Goal: Task Accomplishment & Management: Use online tool/utility

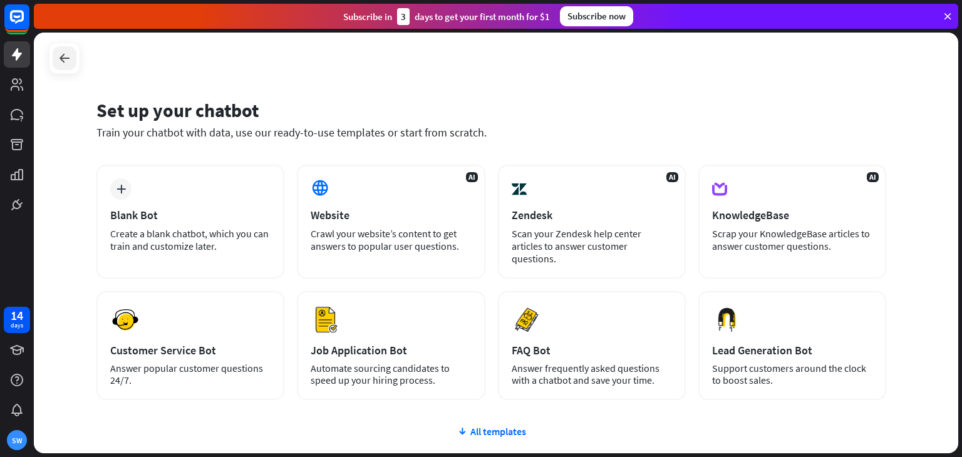
click at [70, 54] on icon at bounding box center [64, 58] width 15 height 15
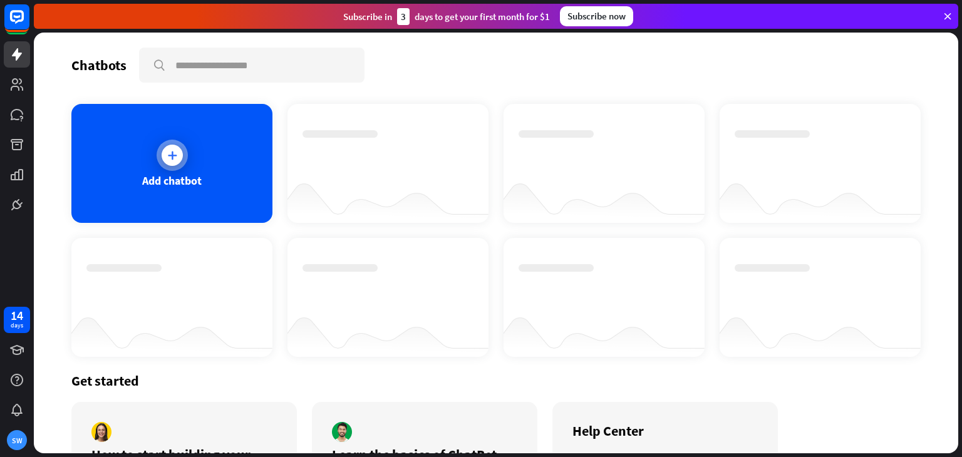
click at [169, 170] on div "Add chatbot" at bounding box center [171, 163] width 201 height 119
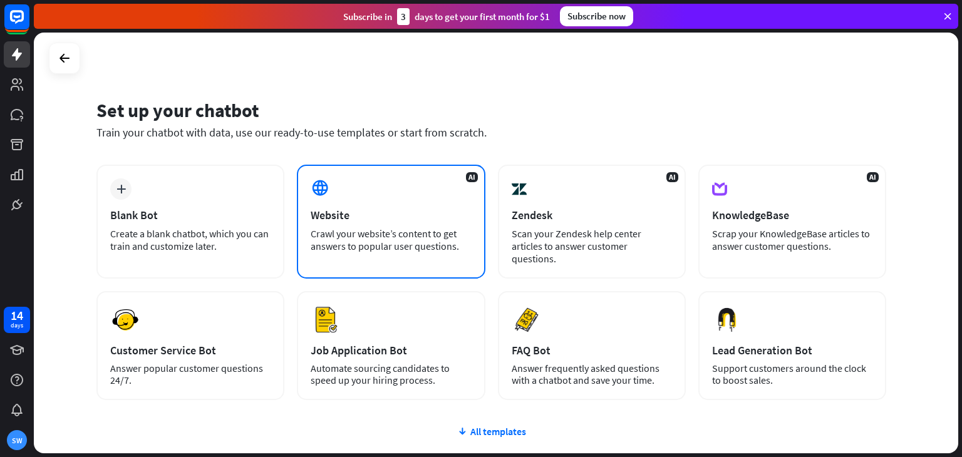
click at [328, 203] on div "AI Website Crawl your website’s content to get answers to popular user question…" at bounding box center [391, 222] width 188 height 114
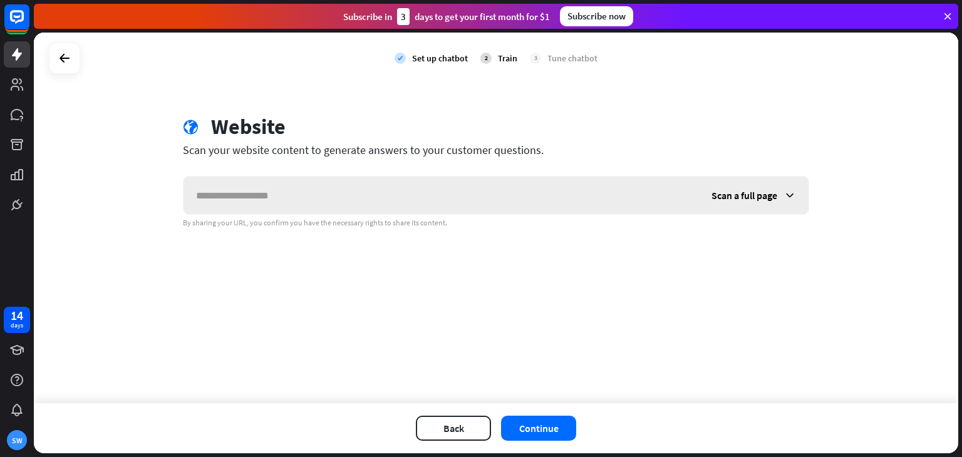
click at [323, 194] on input "text" at bounding box center [440, 196] width 515 height 38
click at [14, 58] on icon at bounding box center [16, 54] width 15 height 15
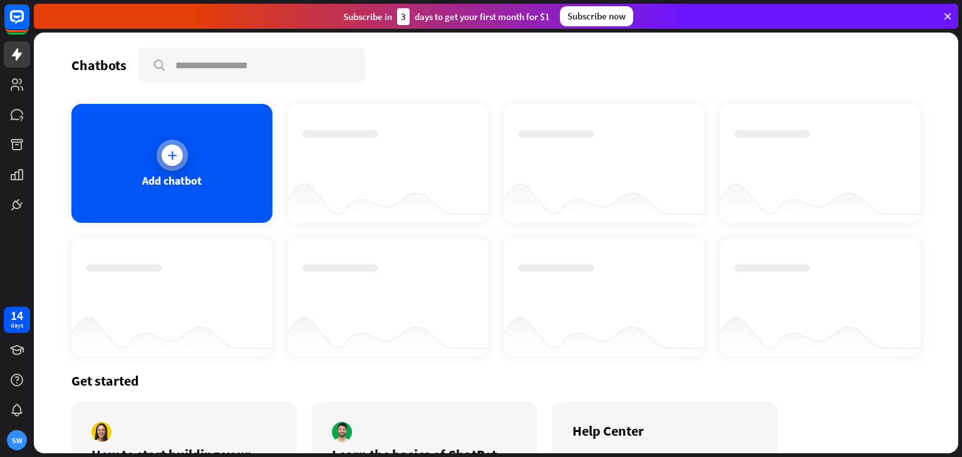
click at [199, 123] on div "Add chatbot" at bounding box center [171, 163] width 201 height 119
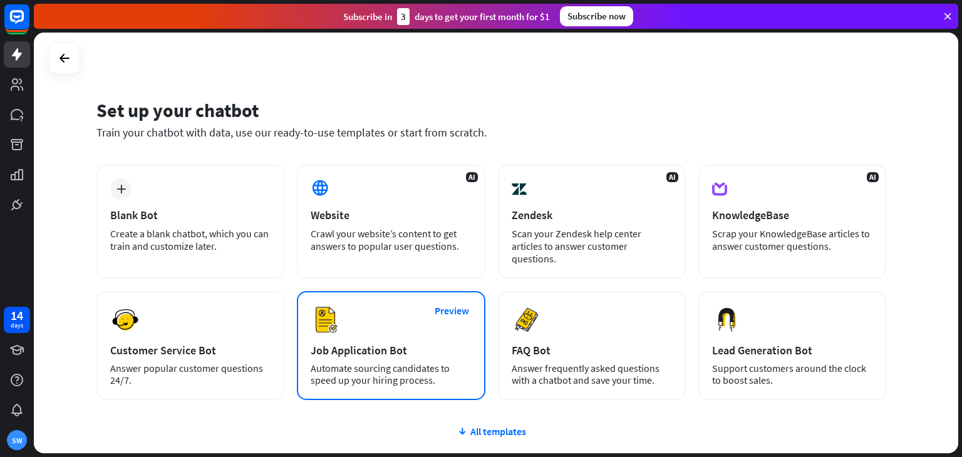
click at [369, 296] on div "Preview Job Application Bot Automate sourcing candidates to speed up your hirin…" at bounding box center [391, 345] width 188 height 109
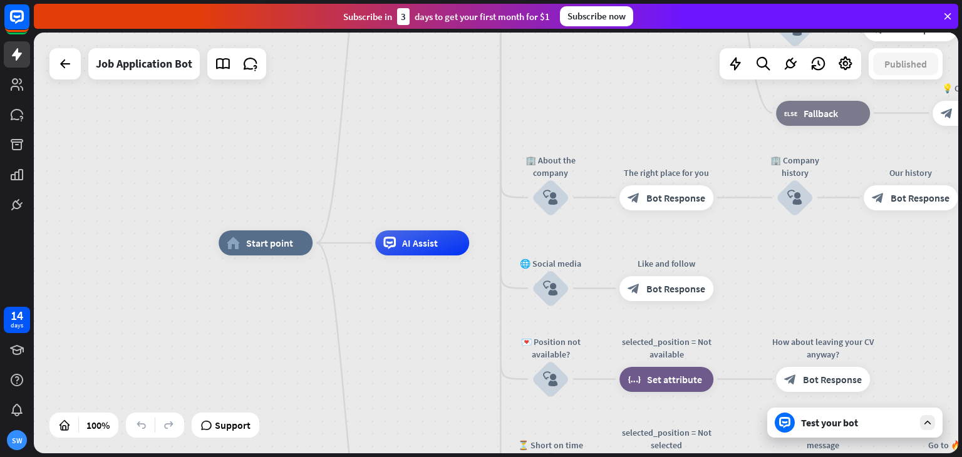
click at [820, 421] on div "Test your bot" at bounding box center [857, 422] width 113 height 13
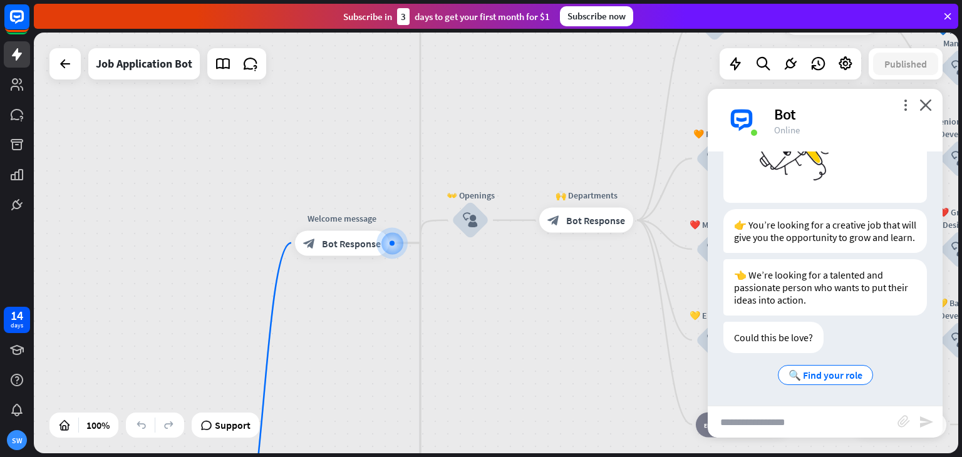
scroll to position [157, 0]
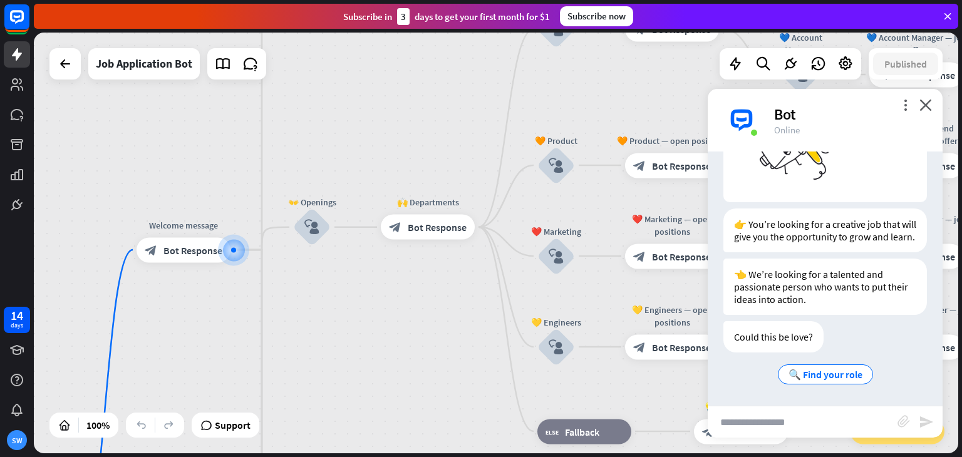
drag, startPoint x: 634, startPoint y: 125, endPoint x: 468, endPoint y: 132, distance: 166.1
click at [468, 132] on div "home_2 Start point Welcome message block_bot_response Bot Response ✨ Main menu …" at bounding box center [496, 243] width 924 height 421
